Goal: Task Accomplishment & Management: Complete application form

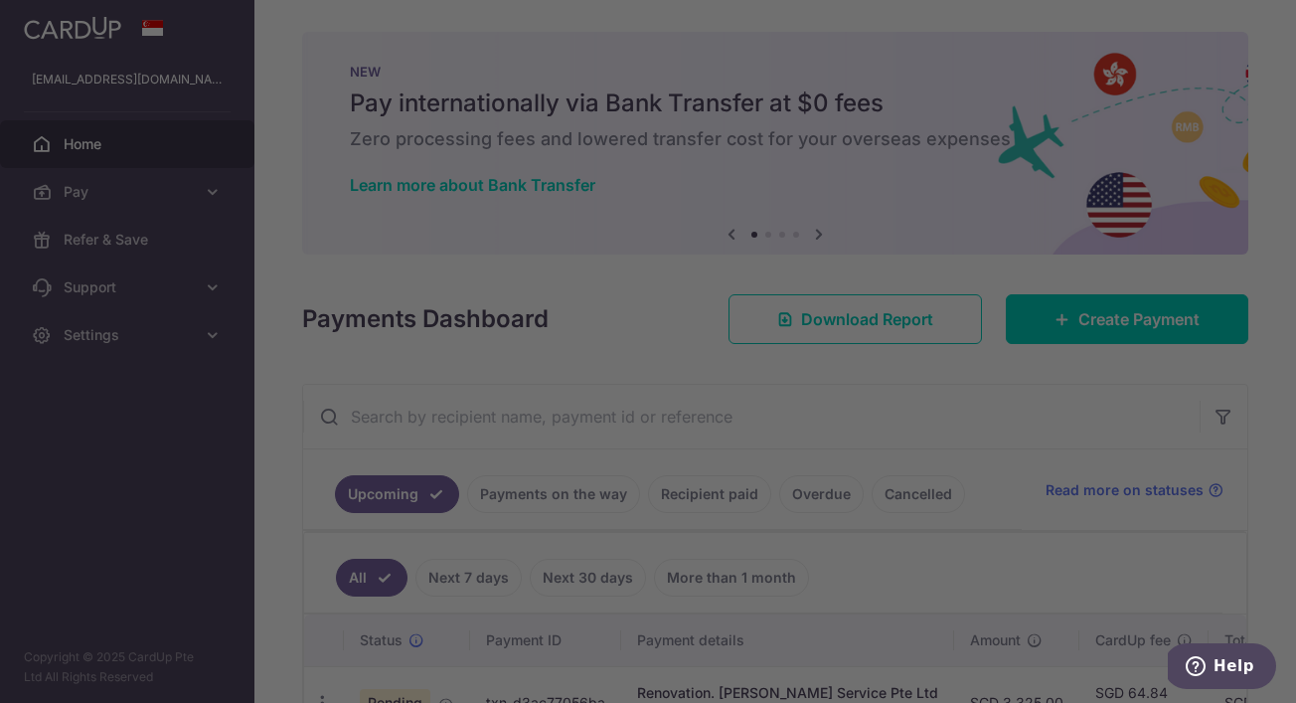
scroll to position [109, 0]
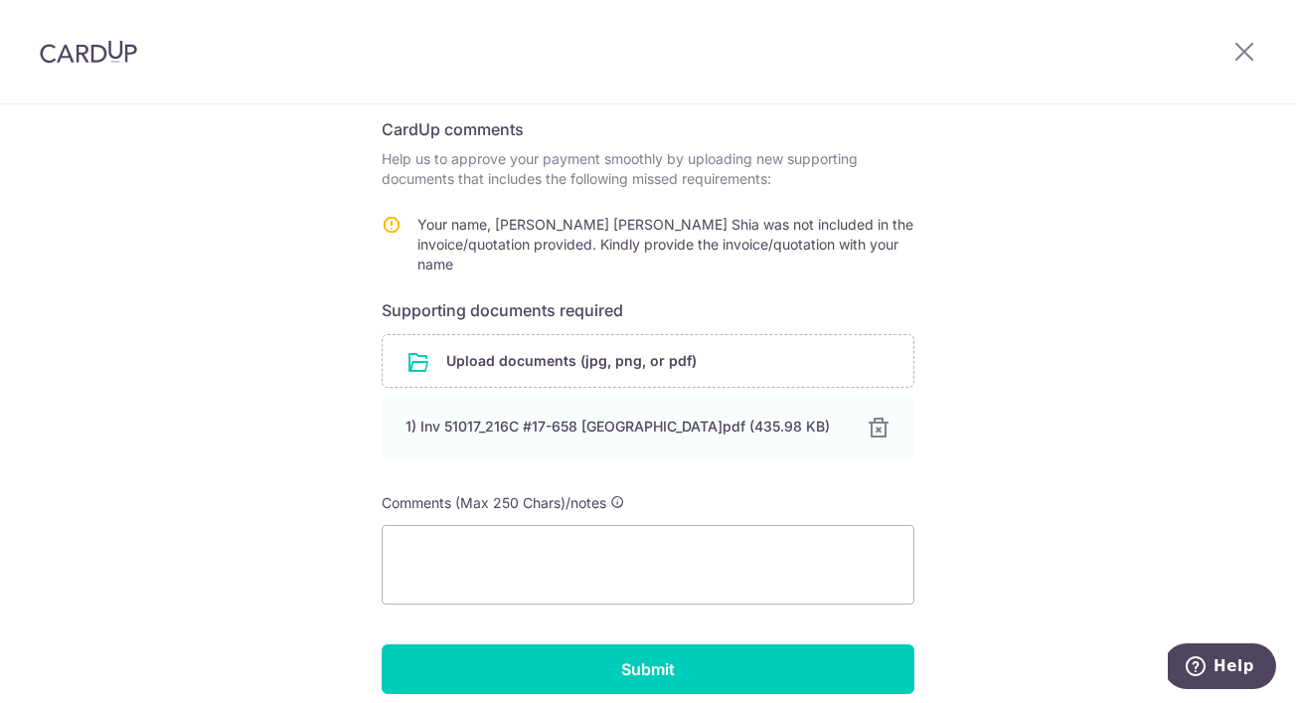
scroll to position [386, 0]
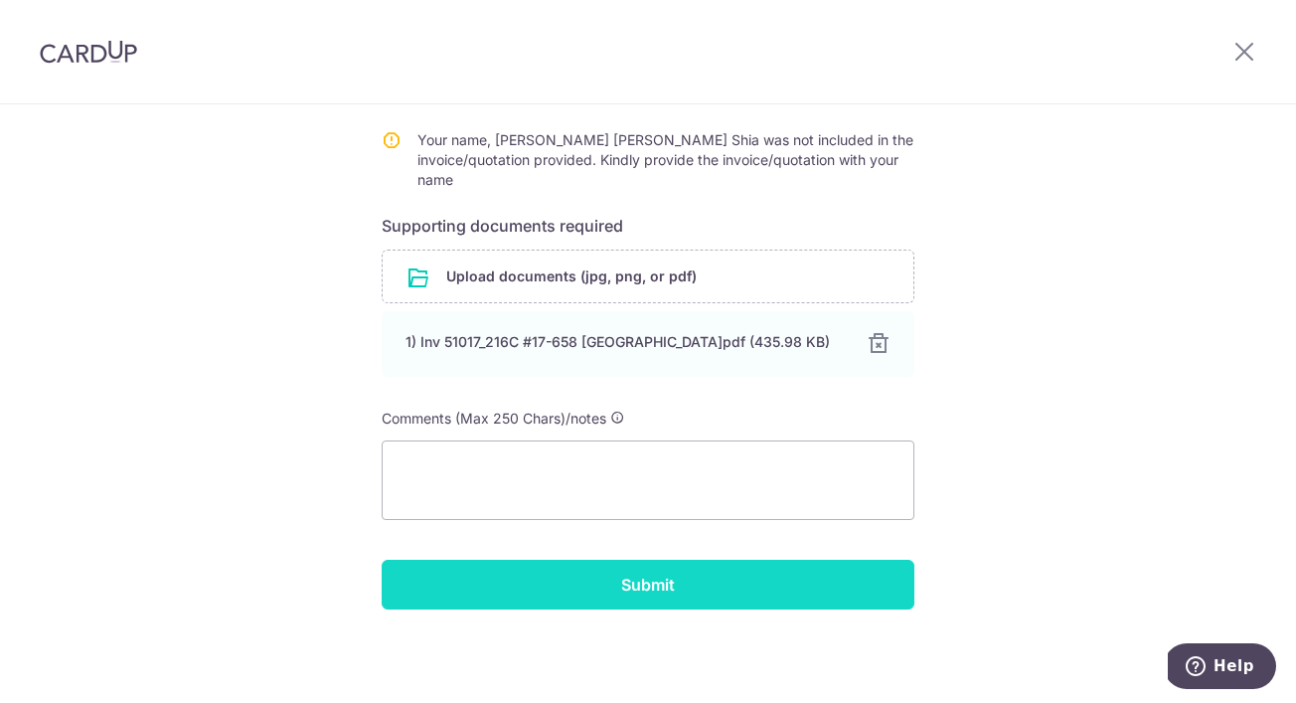
click at [765, 582] on input "Submit" at bounding box center [648, 585] width 533 height 50
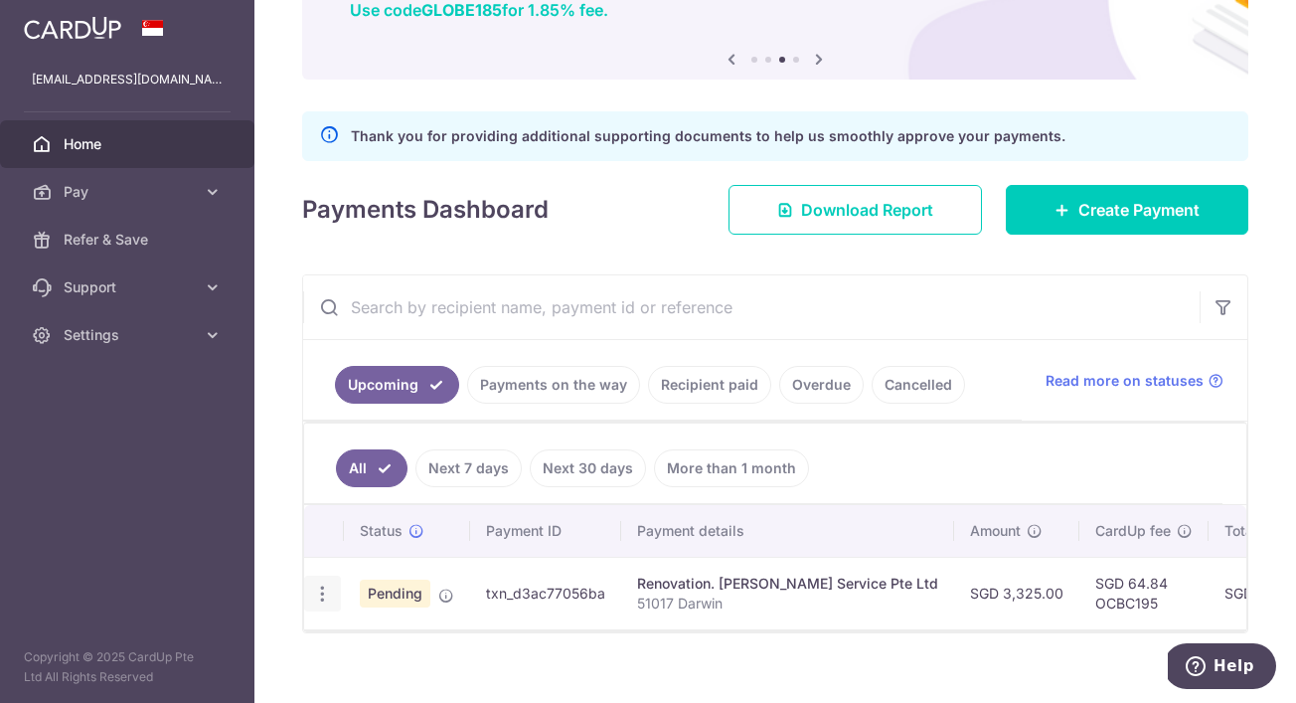
click at [327, 604] on div "Update payment Cancel payment Upload doc" at bounding box center [322, 593] width 37 height 37
click at [324, 595] on icon "button" at bounding box center [322, 593] width 21 height 21
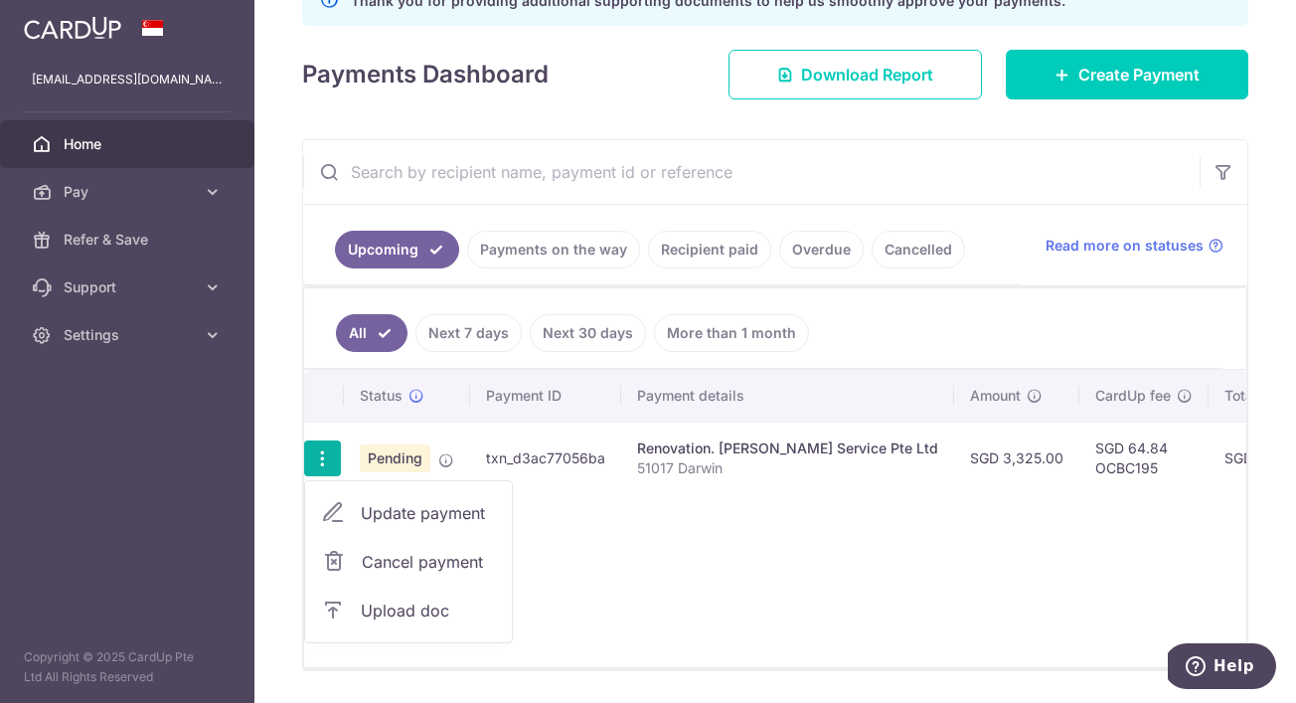
scroll to position [372, 0]
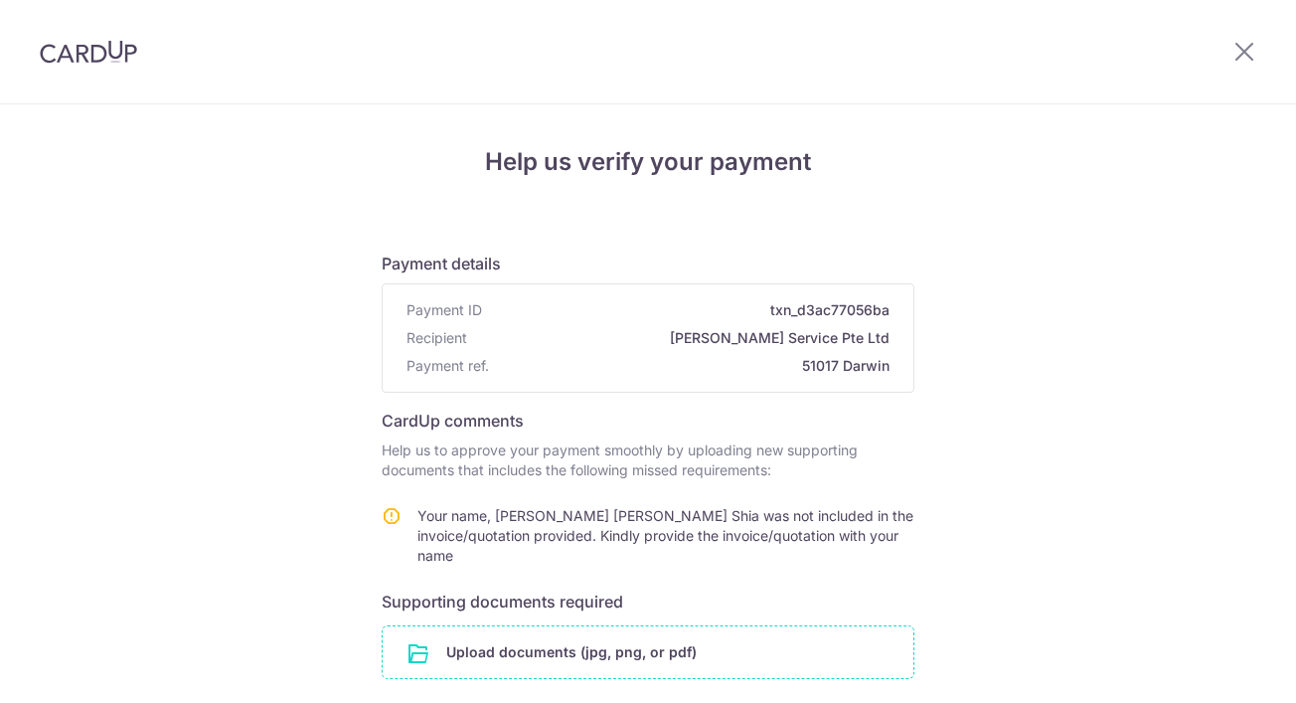
click at [722, 626] on input "file" at bounding box center [648, 652] width 531 height 52
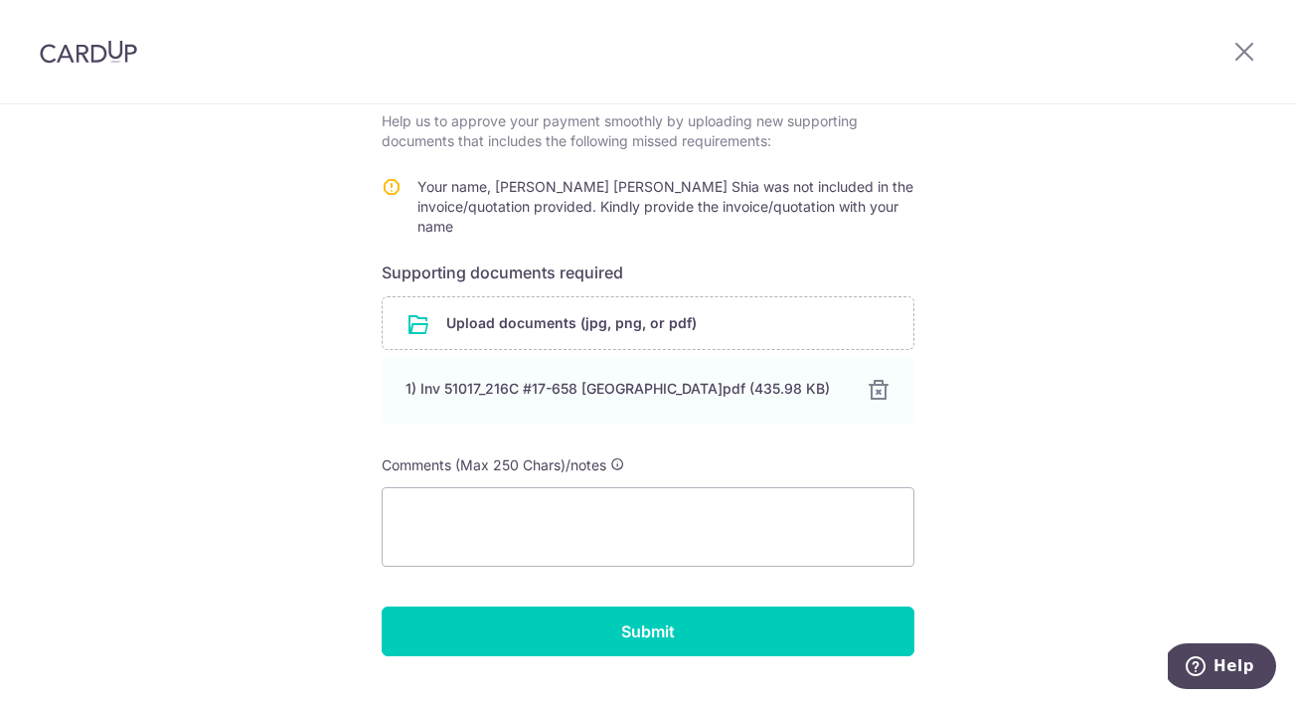
scroll to position [336, 0]
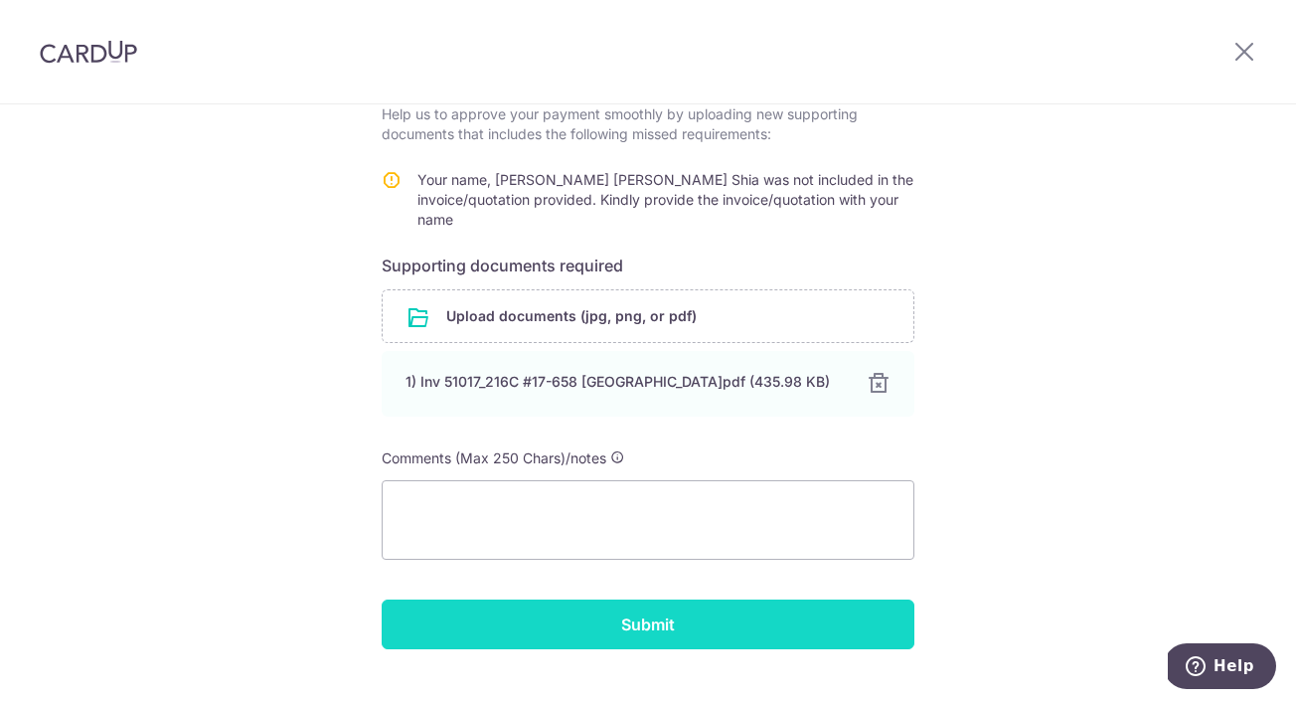
click at [650, 640] on input "Submit" at bounding box center [648, 624] width 533 height 50
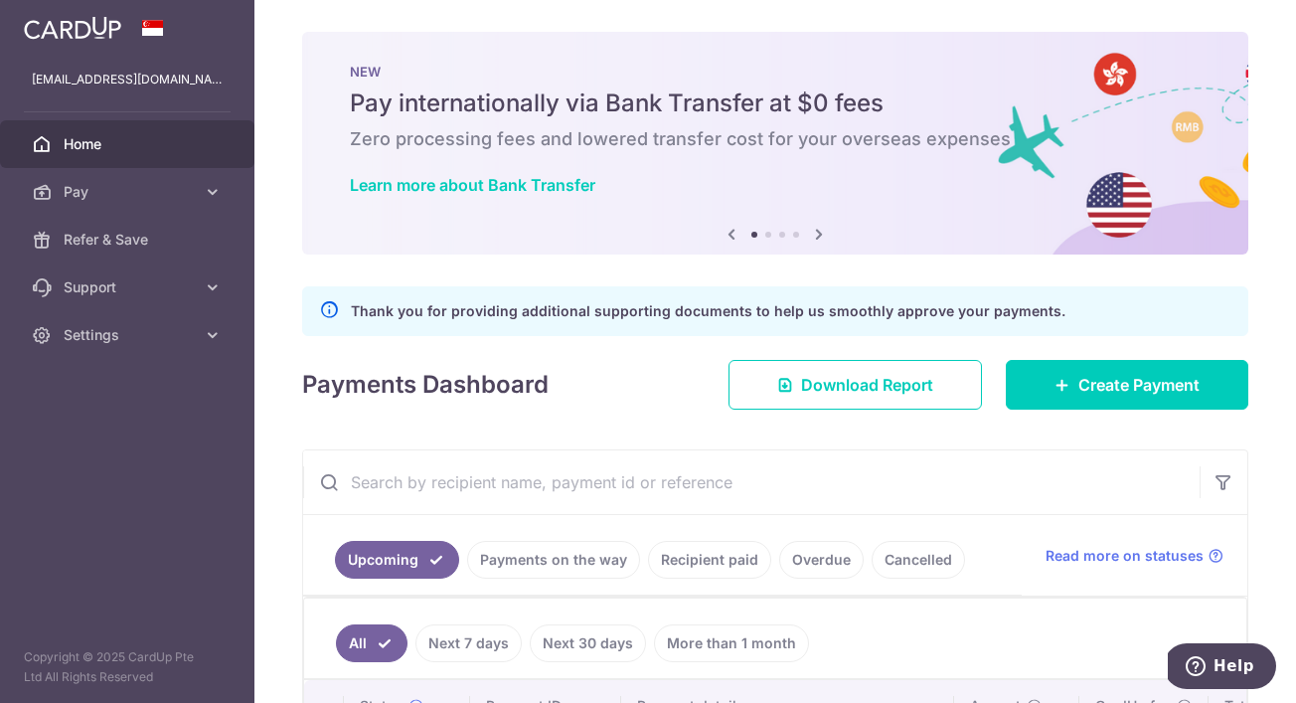
scroll to position [175, 0]
